Goal: Task Accomplishment & Management: Use online tool/utility

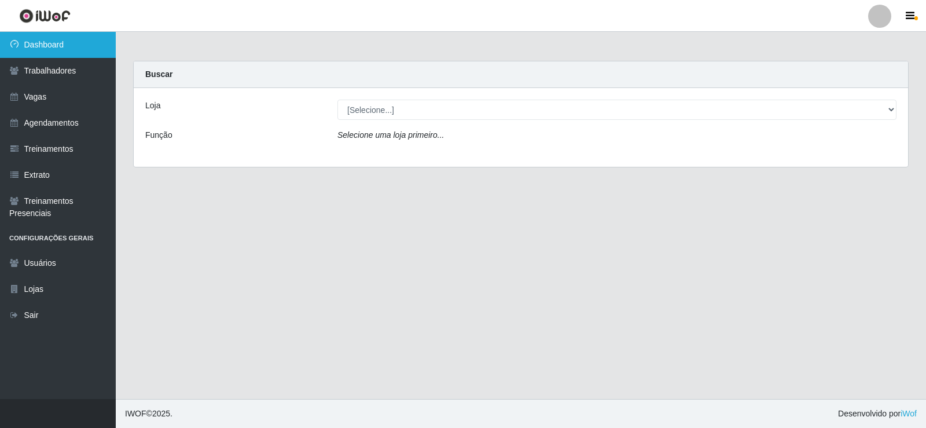
click at [83, 50] on link "Dashboard" at bounding box center [58, 45] width 116 height 26
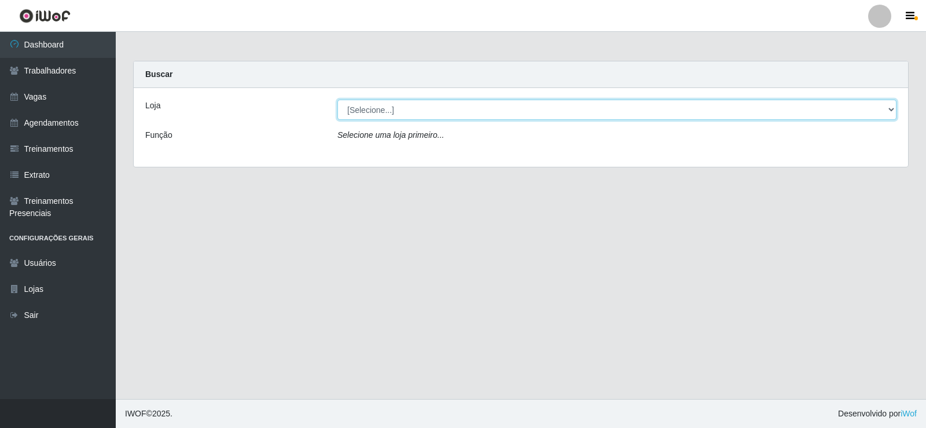
click at [889, 110] on select "[Selecione...] Rede Econômico - Prata" at bounding box center [616, 110] width 559 height 20
select select "192"
click at [337, 100] on select "[Selecione...] Rede Econômico - Prata" at bounding box center [616, 110] width 559 height 20
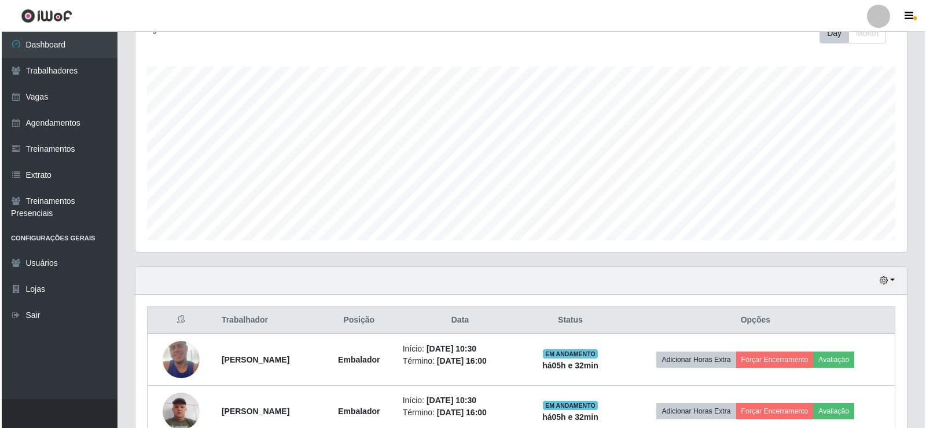
scroll to position [347, 0]
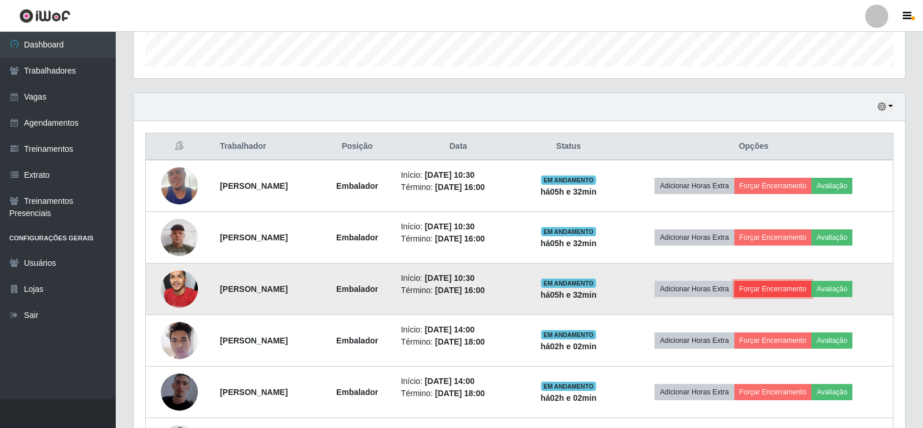
click at [801, 288] on button "Forçar Encerramento" at bounding box center [773, 289] width 78 height 16
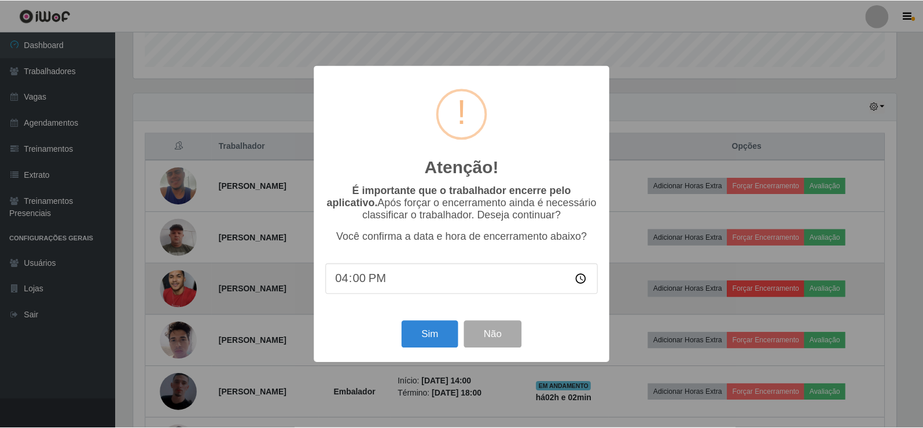
scroll to position [240, 765]
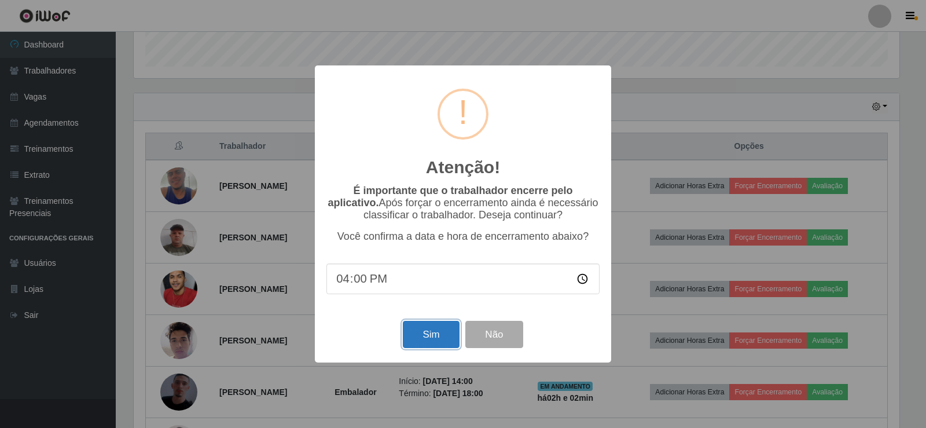
click at [443, 331] on button "Sim" at bounding box center [431, 334] width 56 height 27
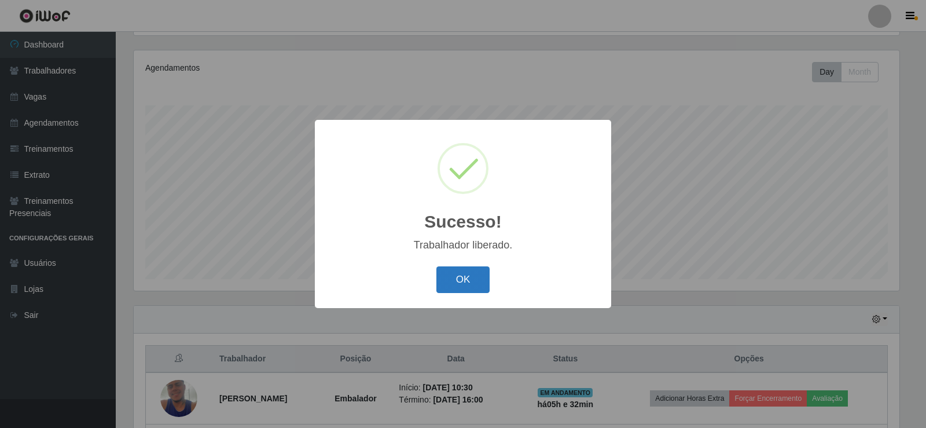
click at [458, 286] on button "OK" at bounding box center [463, 279] width 54 height 27
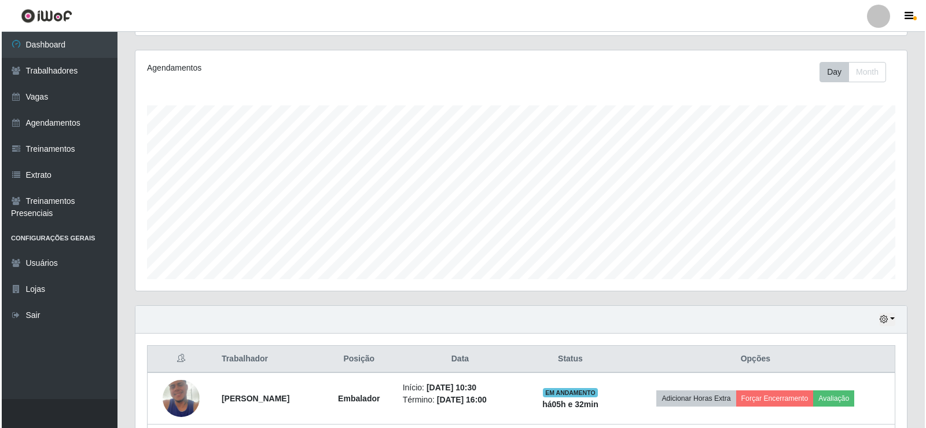
scroll to position [424, 0]
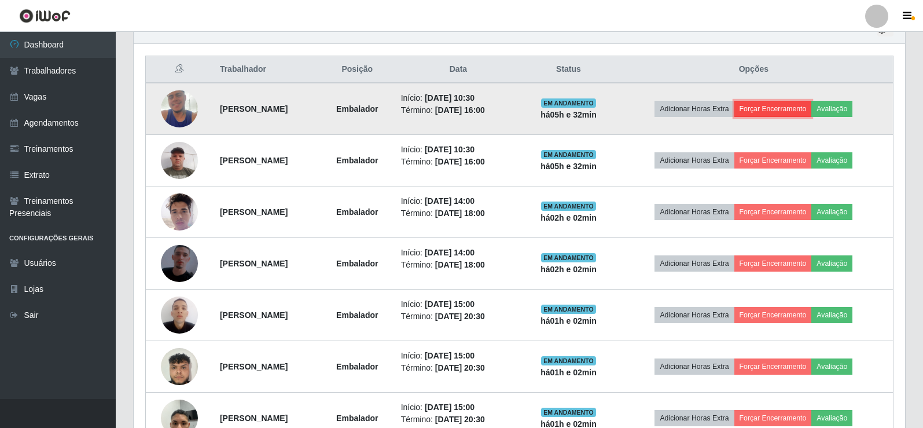
click at [778, 109] on button "Forçar Encerramento" at bounding box center [773, 109] width 78 height 16
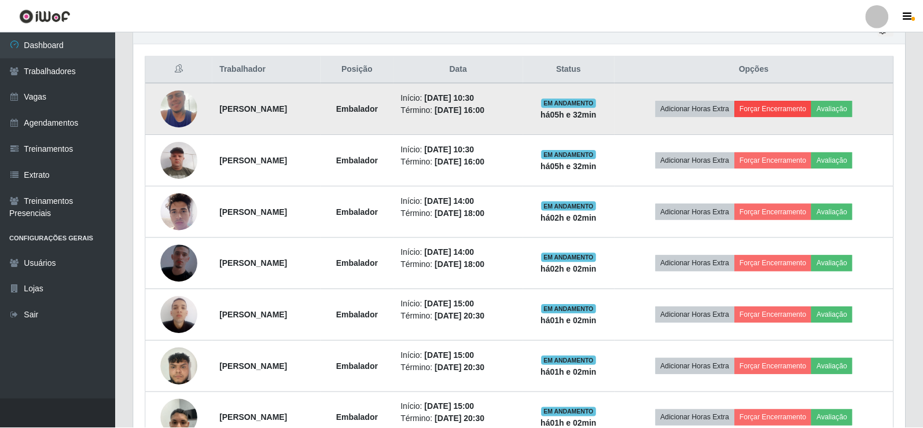
scroll to position [240, 765]
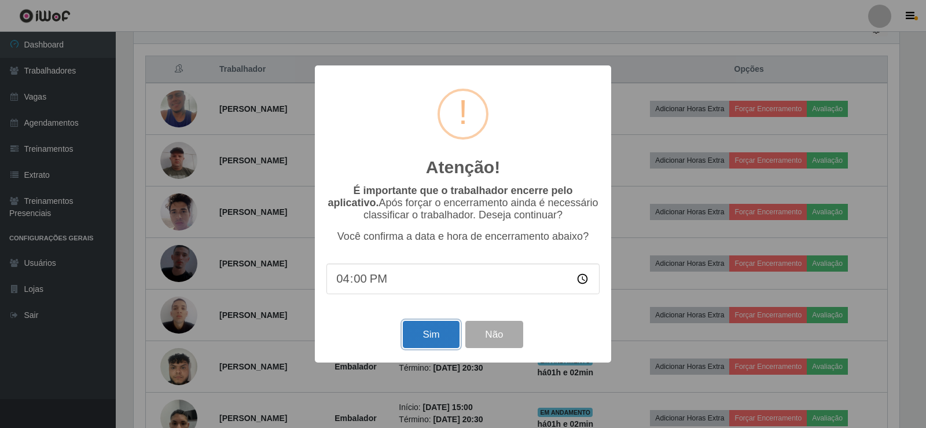
click at [436, 334] on button "Sim" at bounding box center [431, 334] width 56 height 27
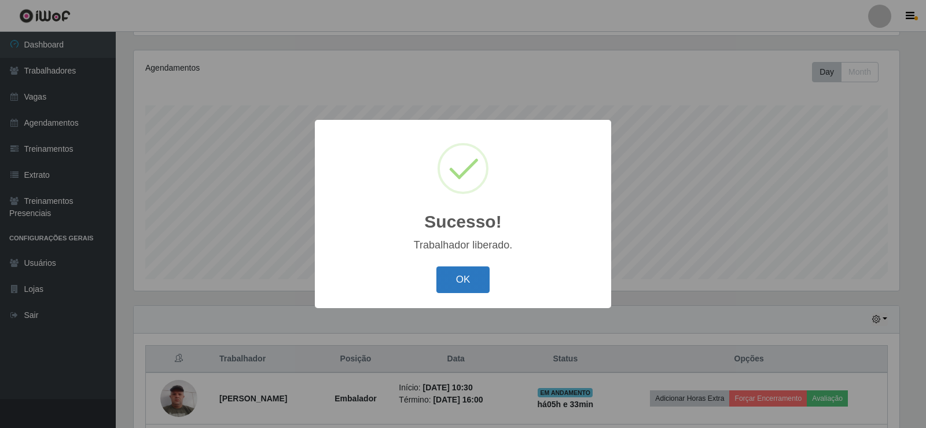
click at [472, 280] on button "OK" at bounding box center [463, 279] width 54 height 27
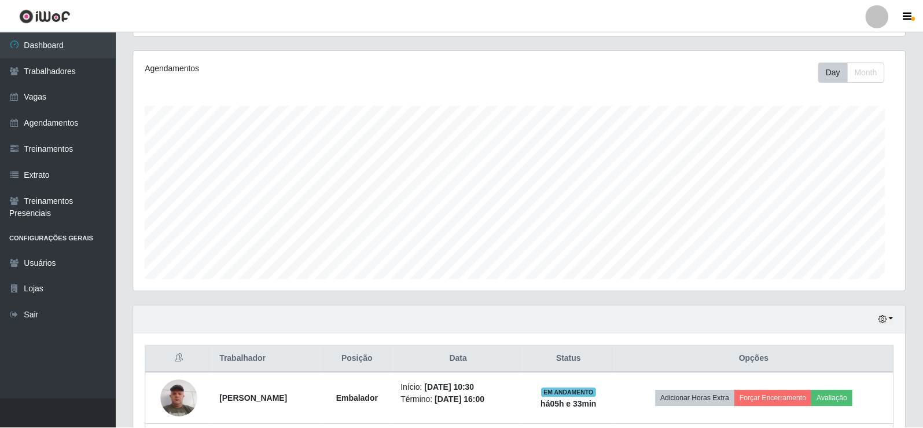
scroll to position [240, 771]
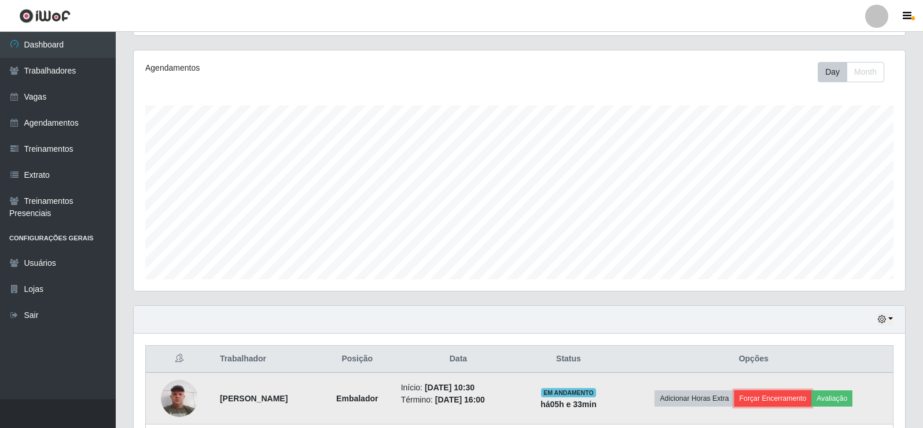
click at [785, 402] on button "Forçar Encerramento" at bounding box center [773, 398] width 78 height 16
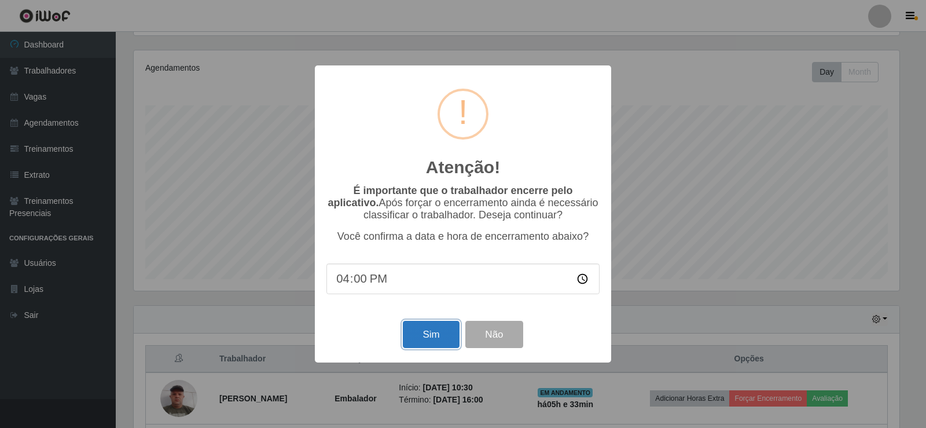
click at [407, 333] on button "Sim" at bounding box center [431, 334] width 56 height 27
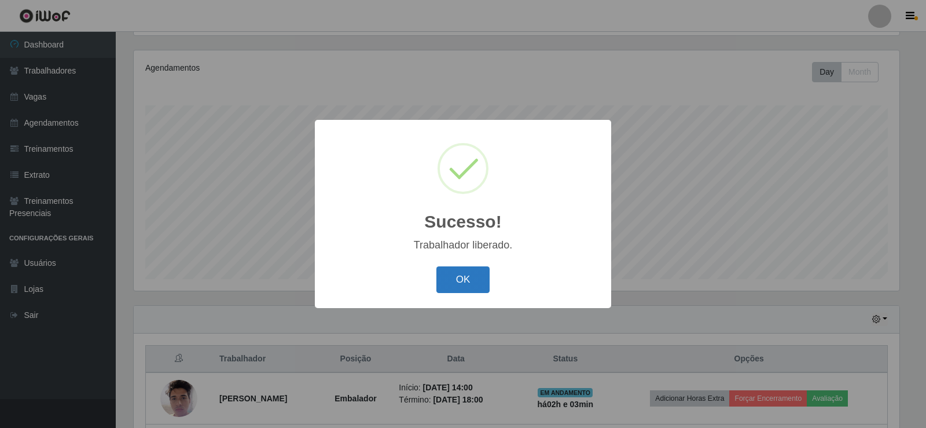
click at [437, 281] on button "OK" at bounding box center [463, 279] width 54 height 27
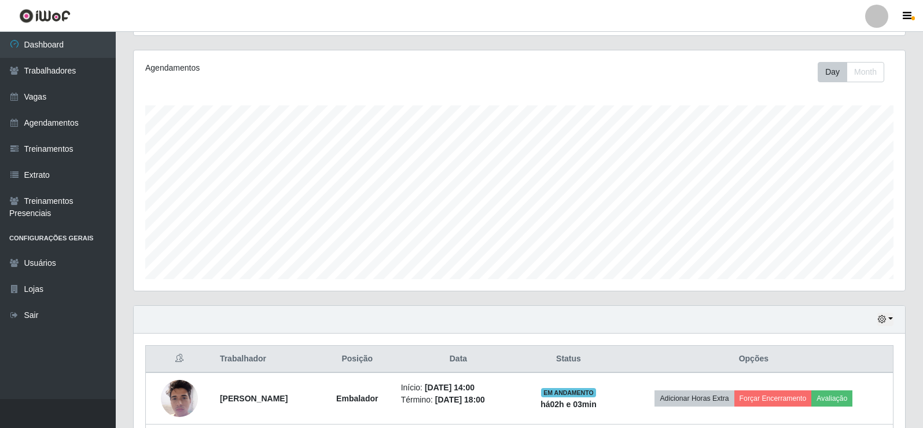
scroll to position [0, 0]
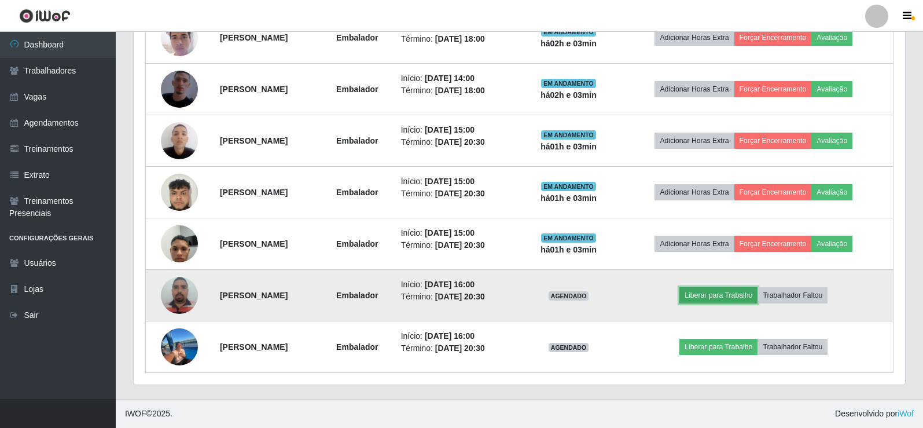
click at [735, 295] on button "Liberar para Trabalho" at bounding box center [718, 295] width 78 height 16
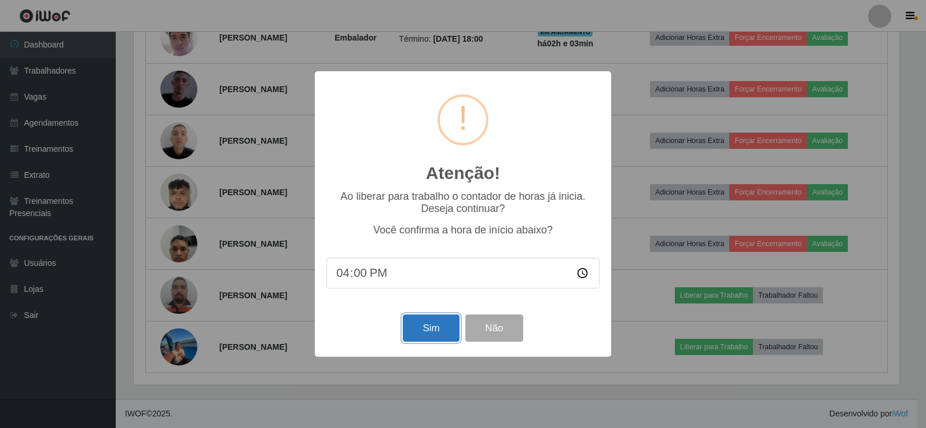
click at [420, 336] on button "Sim" at bounding box center [431, 327] width 56 height 27
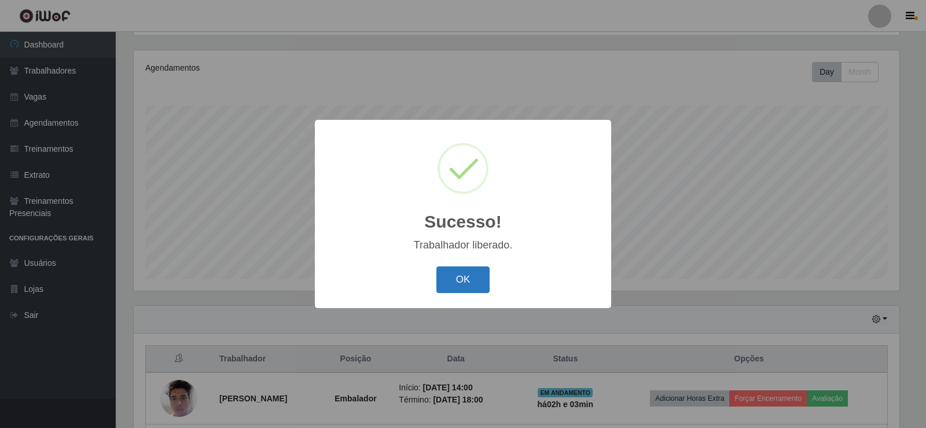
click at [443, 275] on button "OK" at bounding box center [463, 279] width 54 height 27
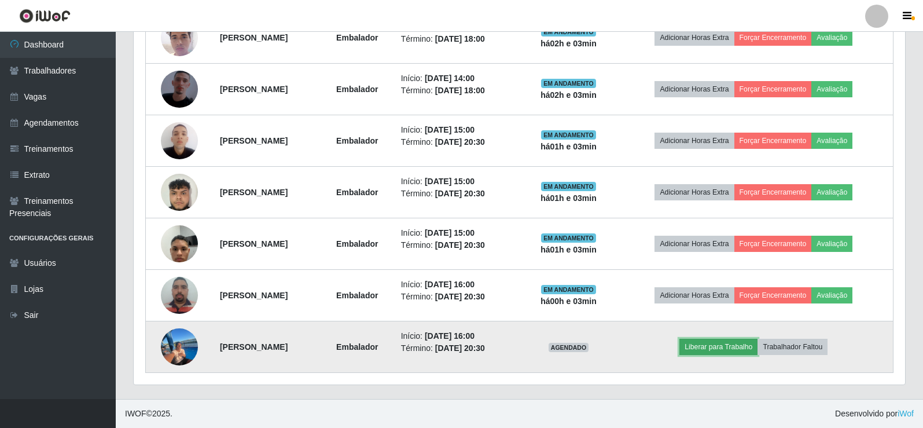
click at [728, 348] on button "Liberar para Trabalho" at bounding box center [718, 346] width 78 height 16
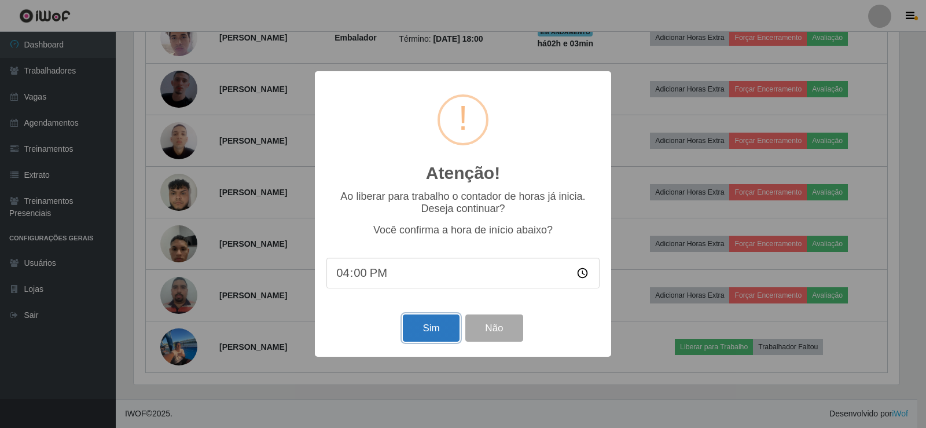
click at [426, 329] on button "Sim" at bounding box center [431, 327] width 56 height 27
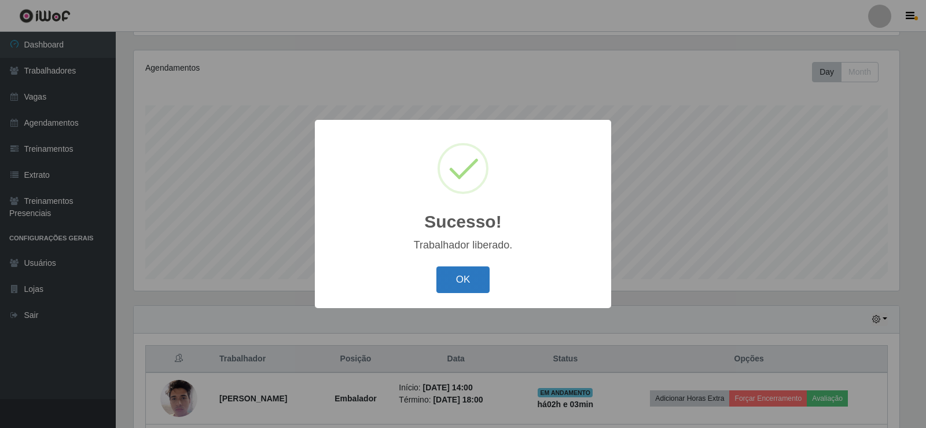
click at [455, 286] on button "OK" at bounding box center [463, 279] width 54 height 27
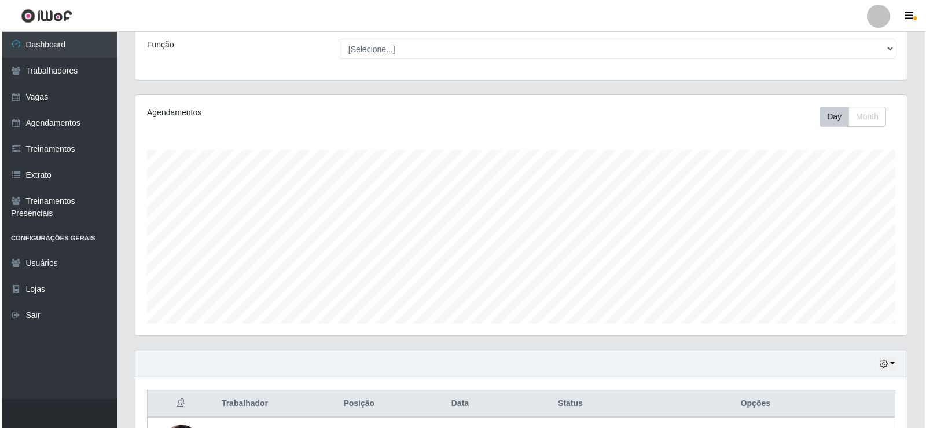
scroll to position [264, 0]
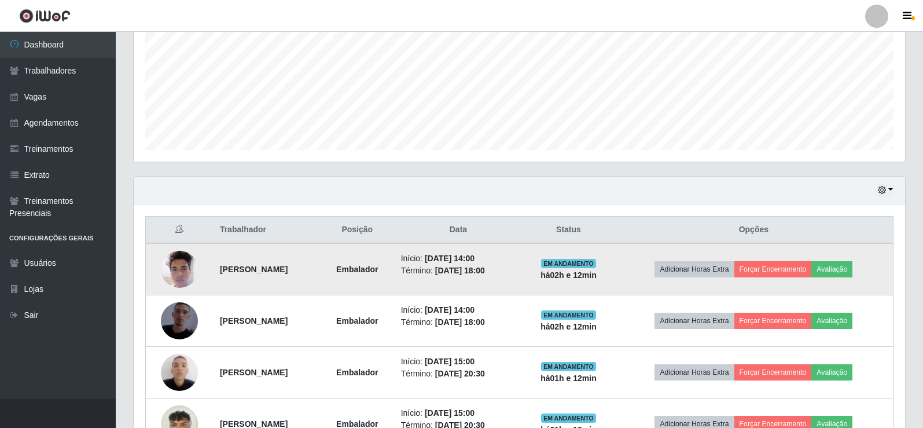
click at [172, 274] on img at bounding box center [179, 268] width 37 height 49
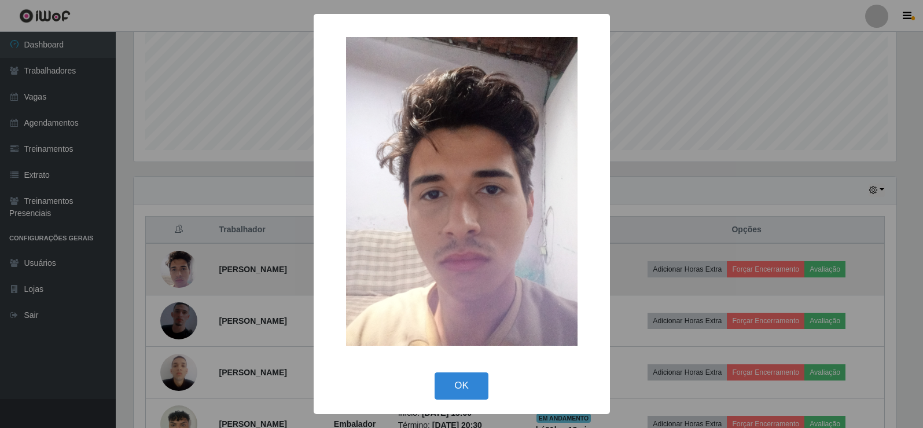
scroll to position [240, 765]
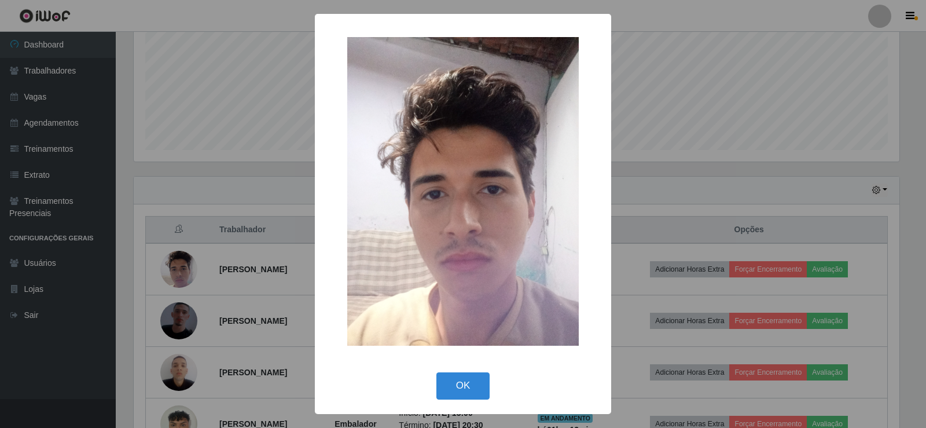
click at [698, 86] on div "× OK Cancel" at bounding box center [463, 214] width 926 height 428
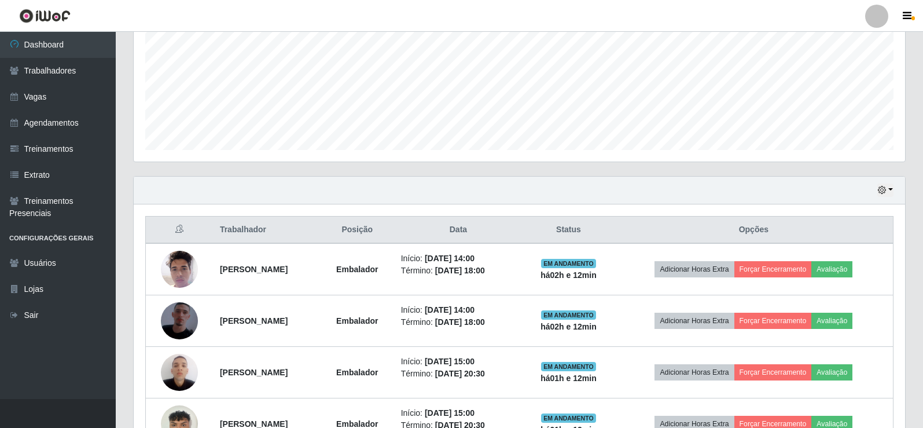
scroll to position [495, 0]
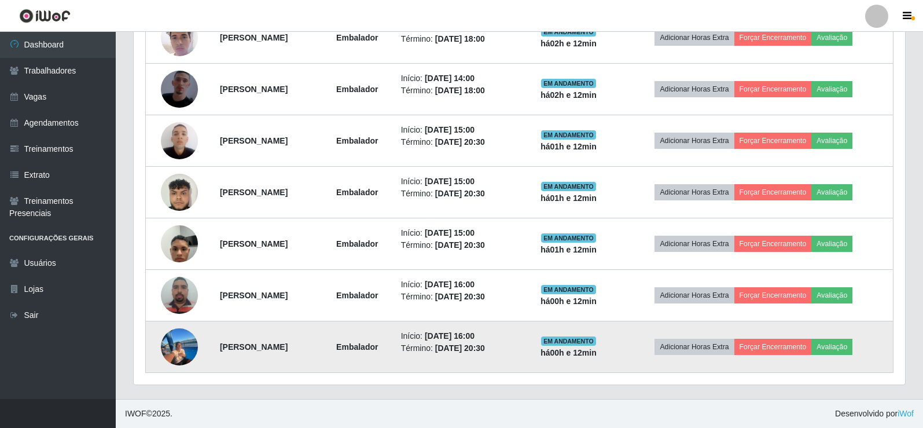
click at [172, 349] on img at bounding box center [179, 347] width 37 height 52
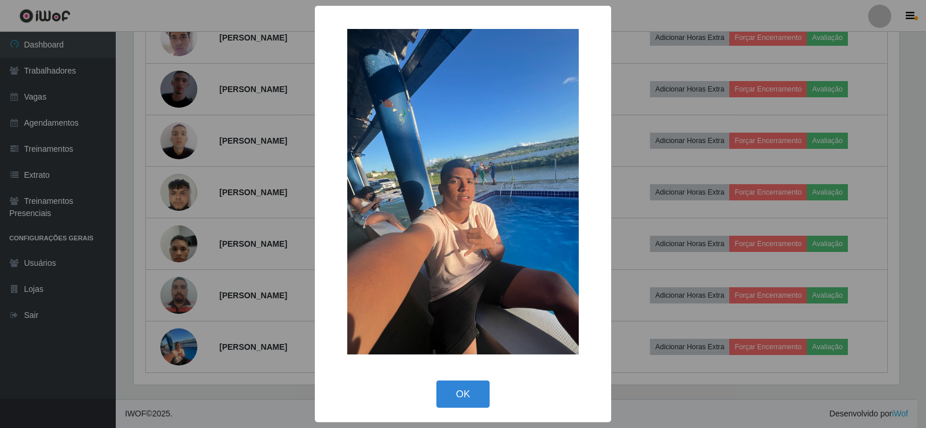
click at [635, 18] on div "× OK Cancel" at bounding box center [463, 214] width 926 height 428
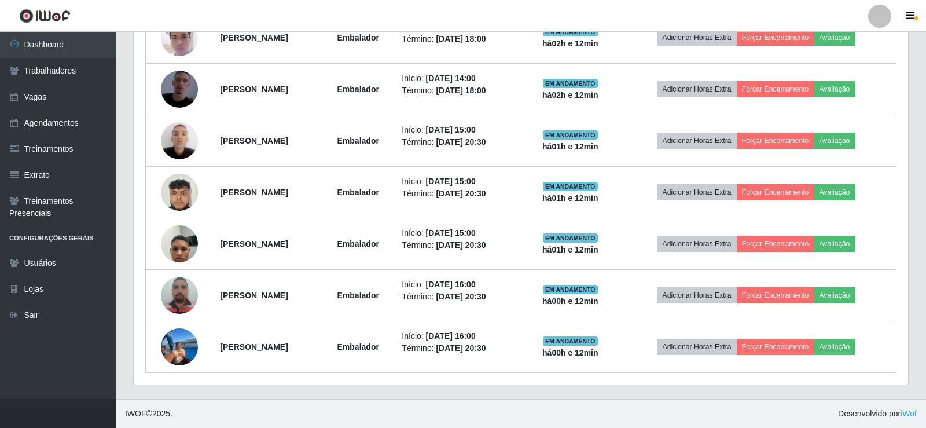
scroll to position [240, 771]
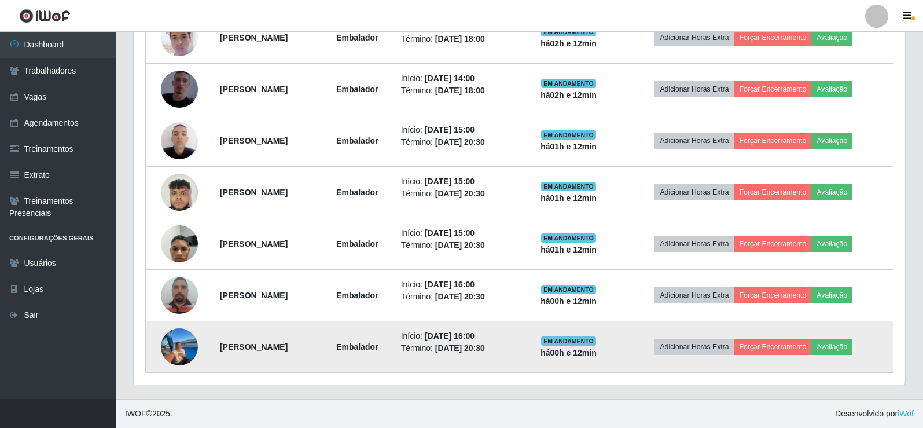
click at [171, 356] on img at bounding box center [179, 347] width 37 height 52
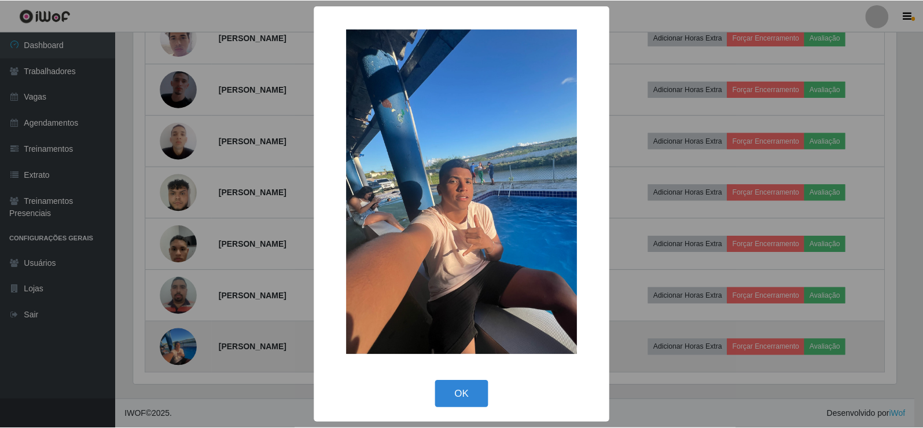
scroll to position [240, 765]
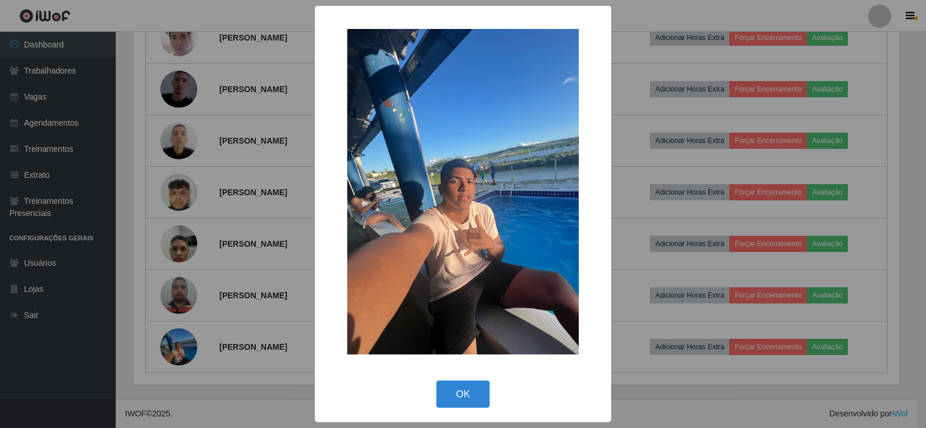
click at [638, 14] on div "× OK Cancel" at bounding box center [463, 214] width 926 height 428
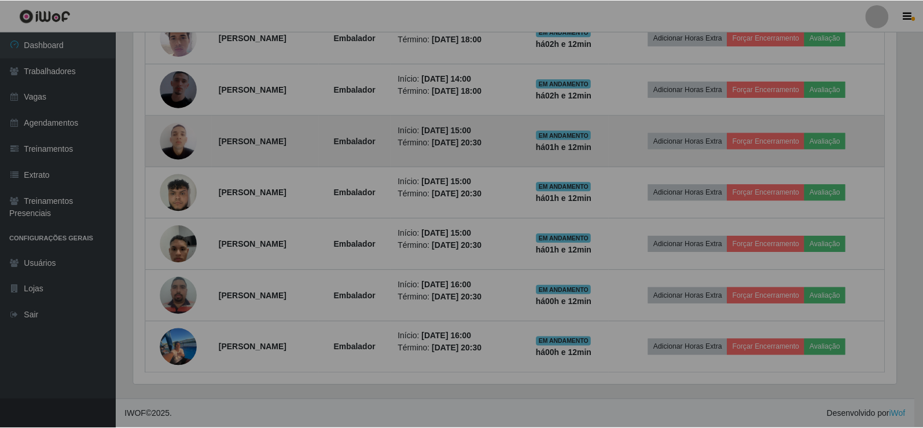
scroll to position [240, 771]
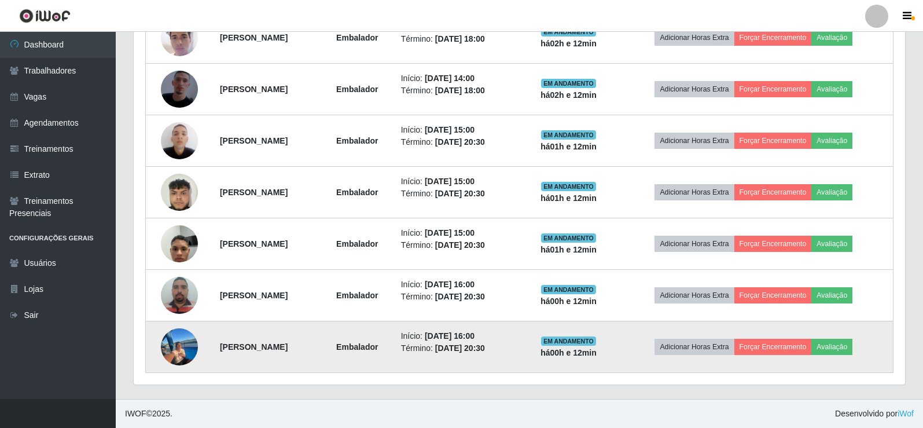
click at [187, 342] on img at bounding box center [179, 347] width 37 height 52
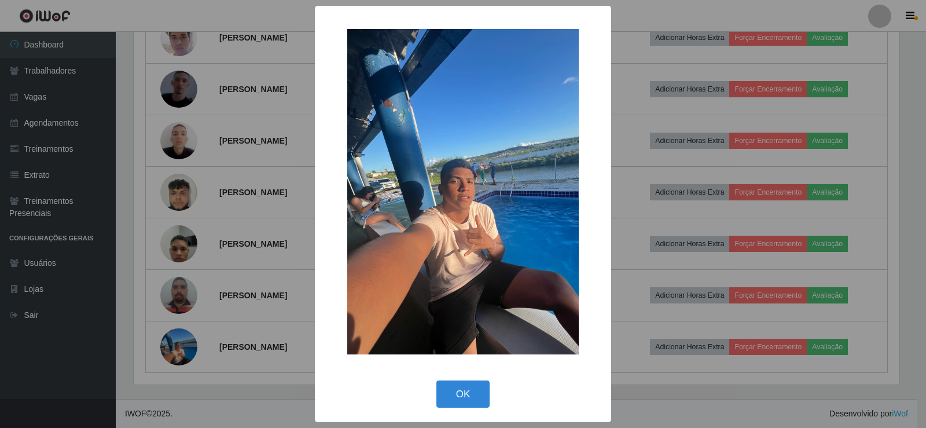
click at [113, 345] on div "× OK Cancel" at bounding box center [463, 214] width 926 height 428
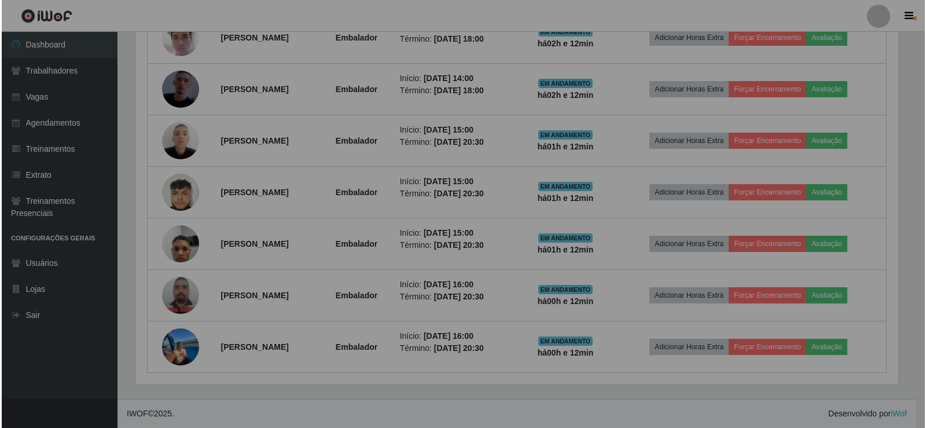
scroll to position [240, 771]
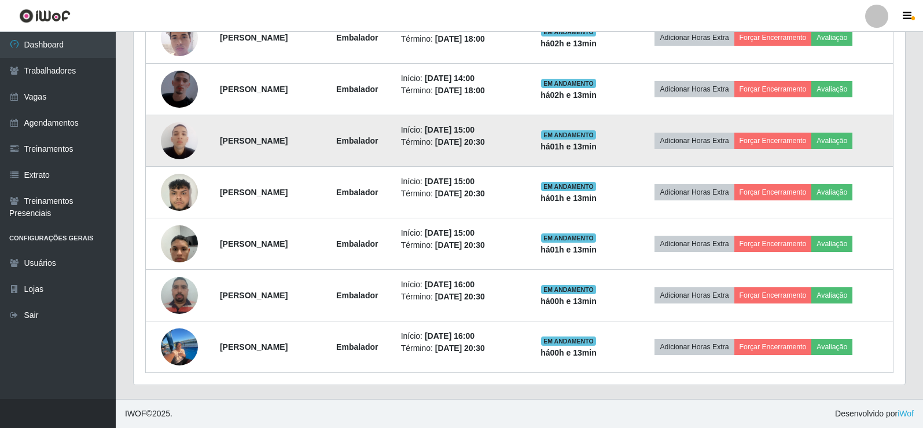
click at [167, 140] on img at bounding box center [179, 140] width 37 height 49
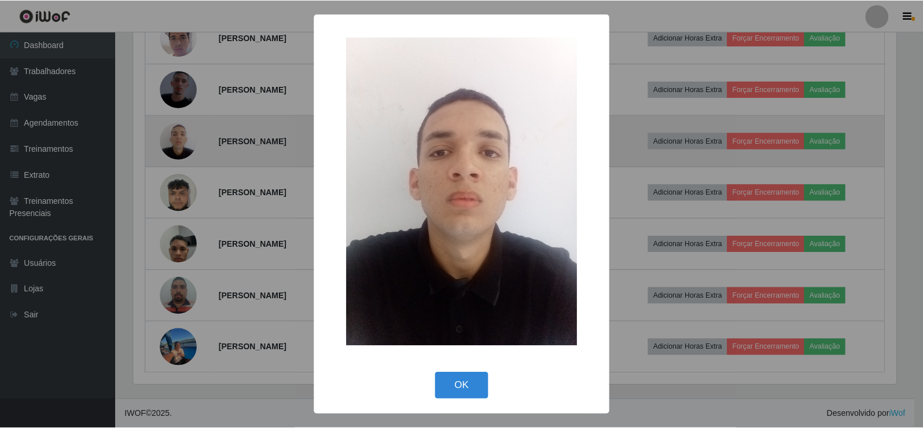
scroll to position [240, 765]
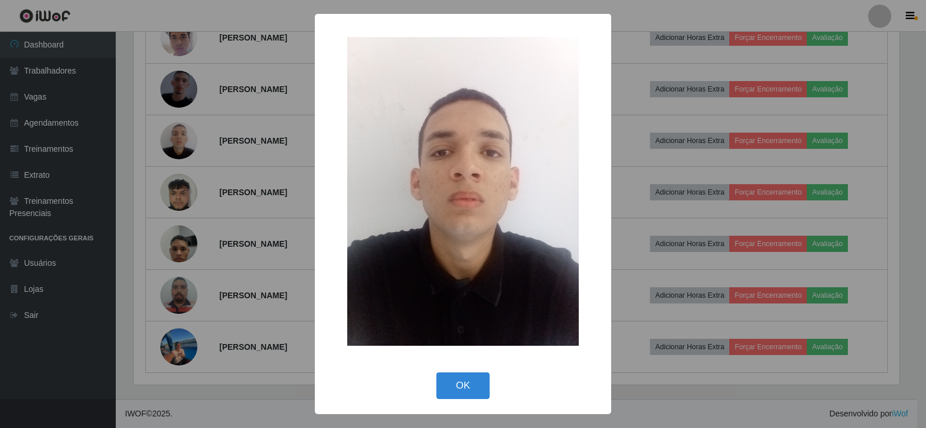
click at [88, 370] on div "× OK Cancel" at bounding box center [463, 214] width 926 height 428
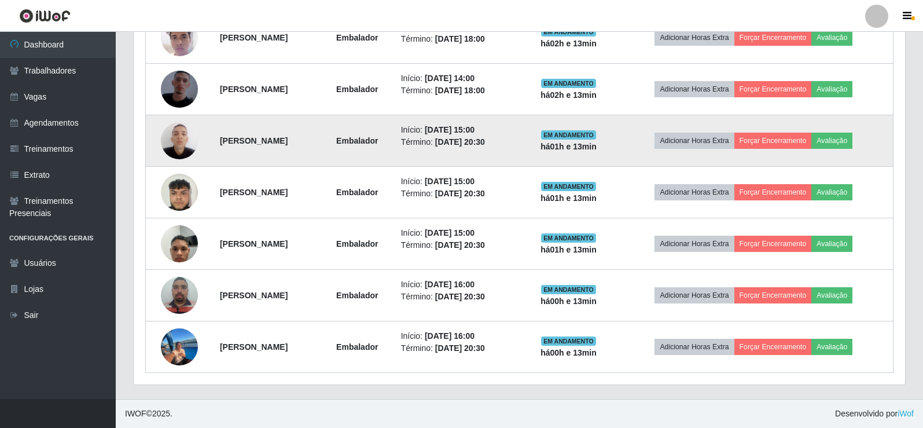
scroll to position [437, 0]
